Goal: Navigation & Orientation: Go to known website

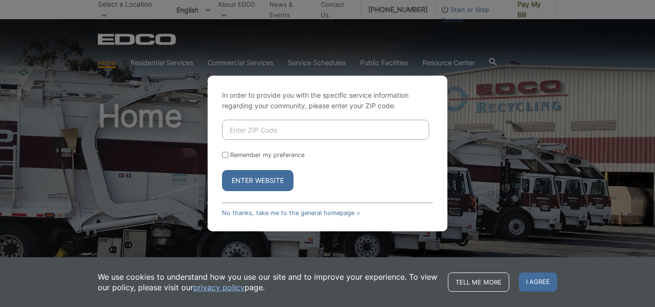
click at [290, 136] on input "Enter ZIP Code" at bounding box center [325, 130] width 207 height 20
click at [268, 132] on input "Enter ZIP Code" at bounding box center [325, 130] width 207 height 20
click at [267, 132] on input "Enter ZIP Code" at bounding box center [325, 130] width 207 height 20
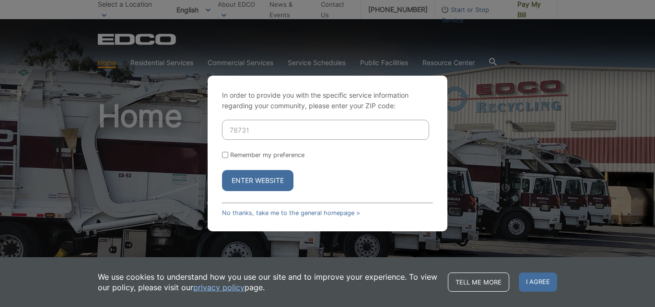
type input "78731"
click at [227, 155] on input "Remember my preference" at bounding box center [225, 155] width 6 height 6
checkbox input "true"
click at [239, 175] on button "Enter Website" at bounding box center [257, 180] width 71 height 21
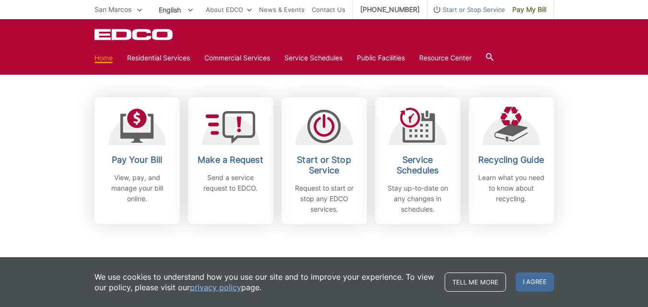
scroll to position [240, 0]
